Goal: Transaction & Acquisition: Purchase product/service

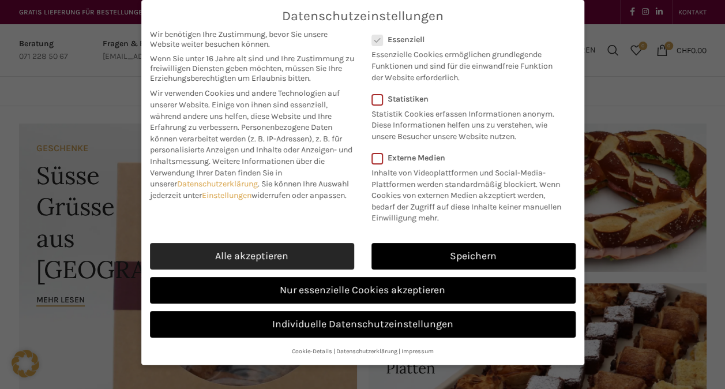
click at [299, 246] on link "Alle akzeptieren" at bounding box center [252, 256] width 204 height 27
checkbox input "true"
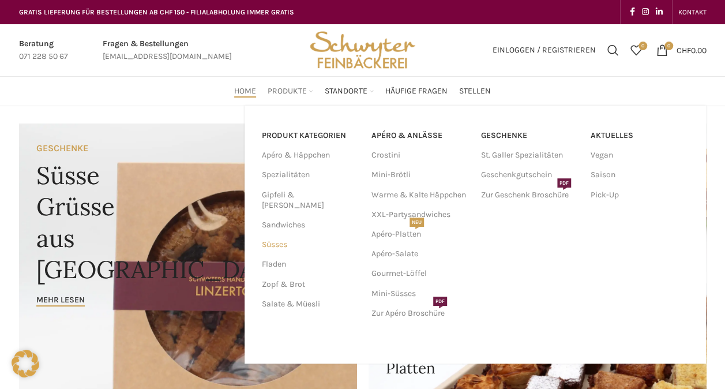
click at [277, 235] on link "Süsses" at bounding box center [310, 245] width 96 height 20
